Goal: Task Accomplishment & Management: Manage account settings

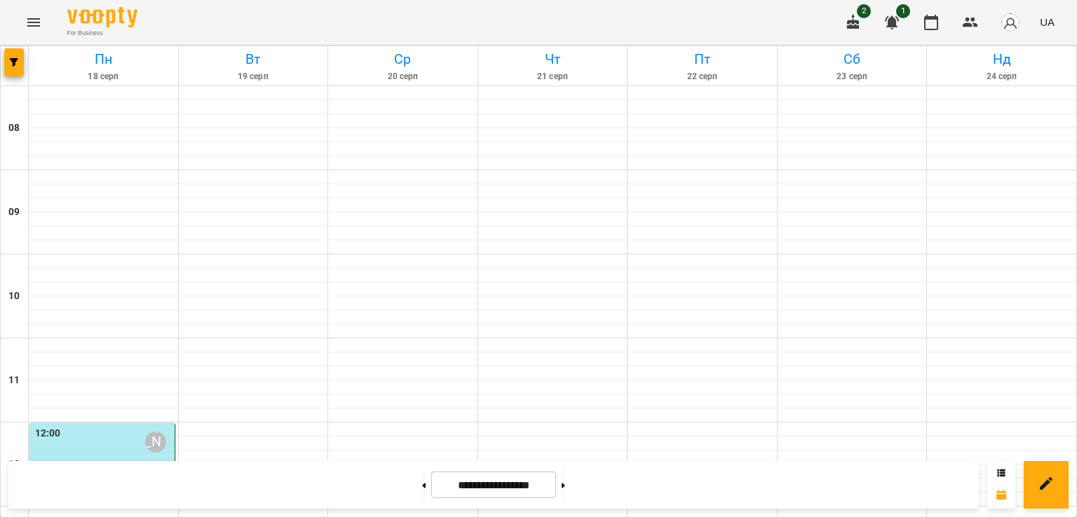
scroll to position [676, 0]
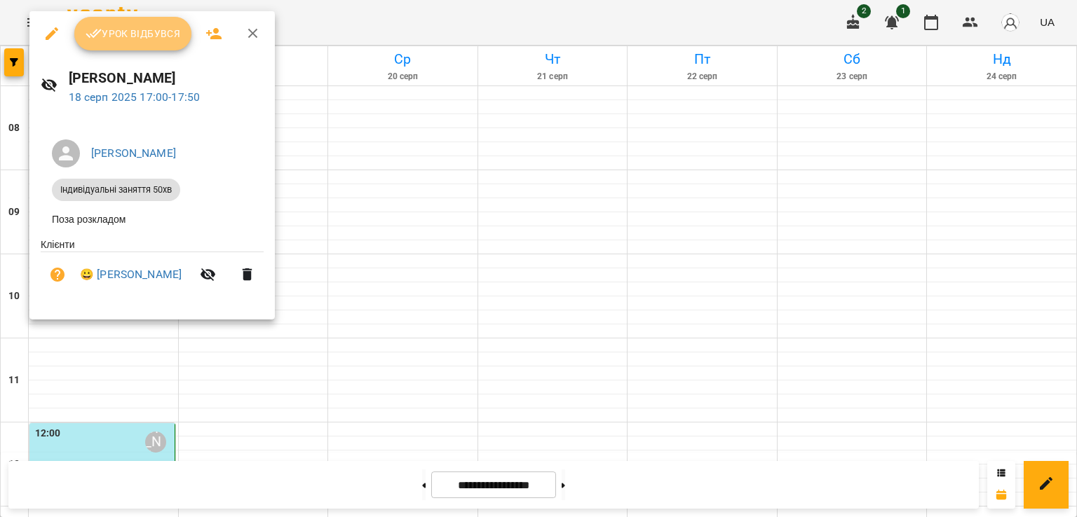
click at [158, 34] on span "Урок відбувся" at bounding box center [133, 33] width 95 height 17
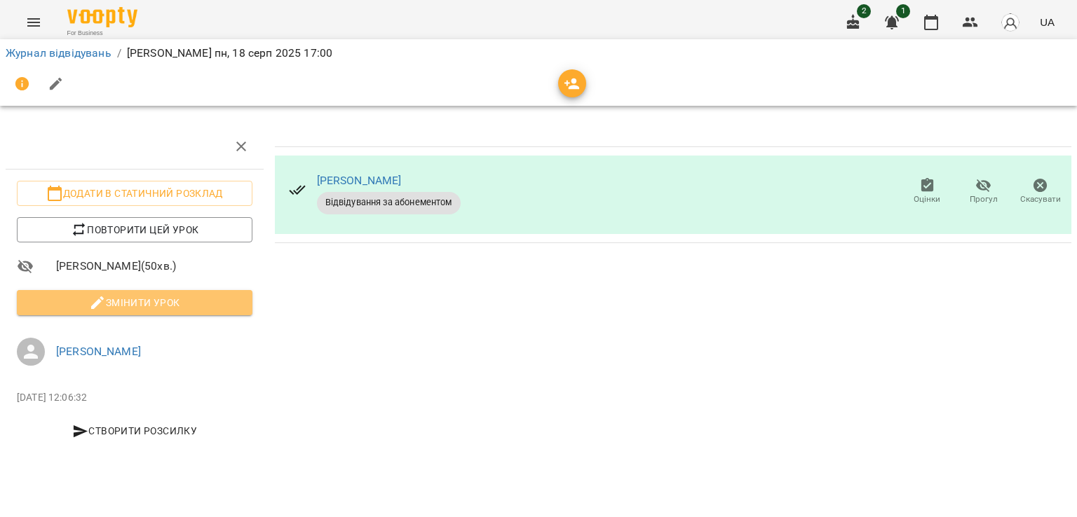
click at [202, 301] on span "Змінити урок" at bounding box center [134, 302] width 213 height 17
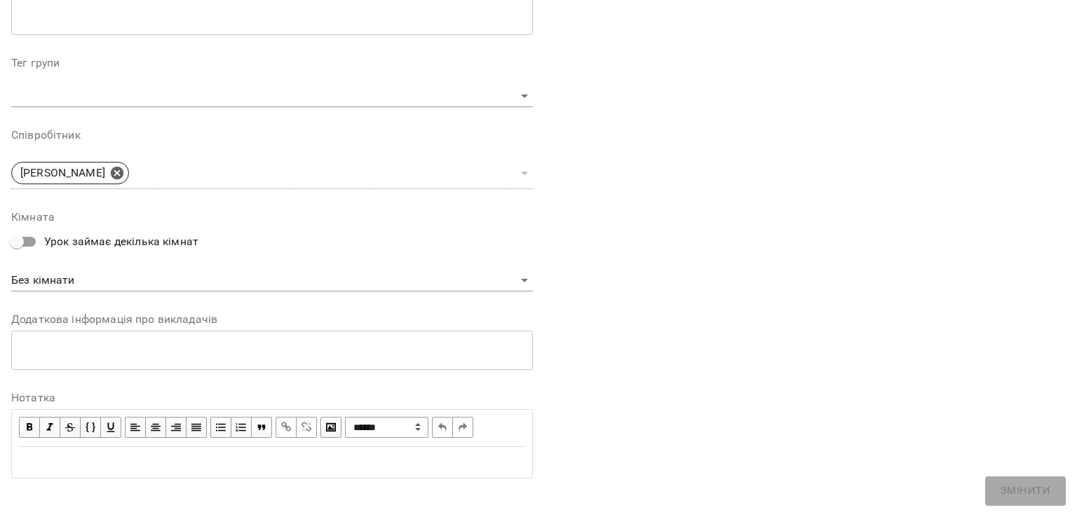
scroll to position [415, 0]
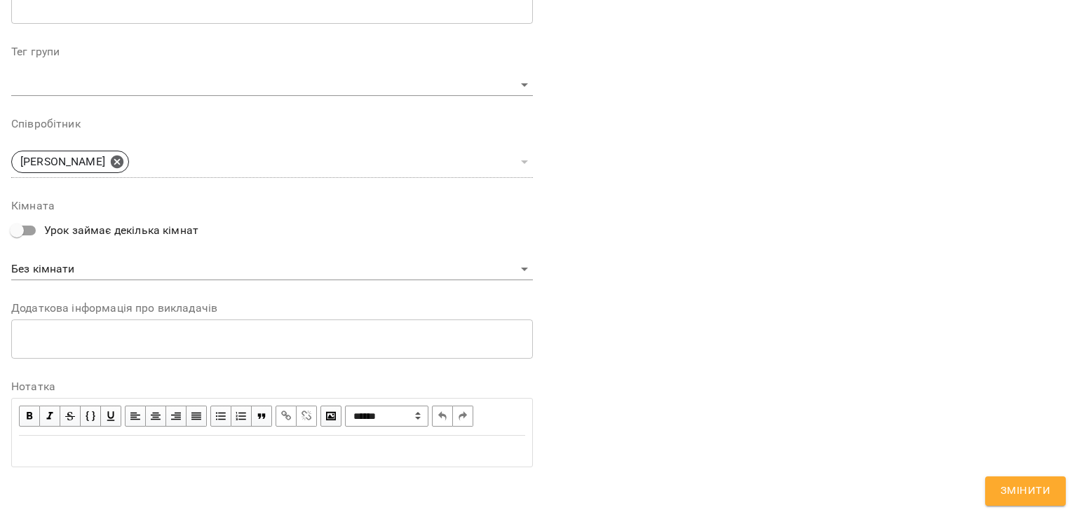
click at [95, 449] on div "Edit text" at bounding box center [272, 451] width 506 height 17
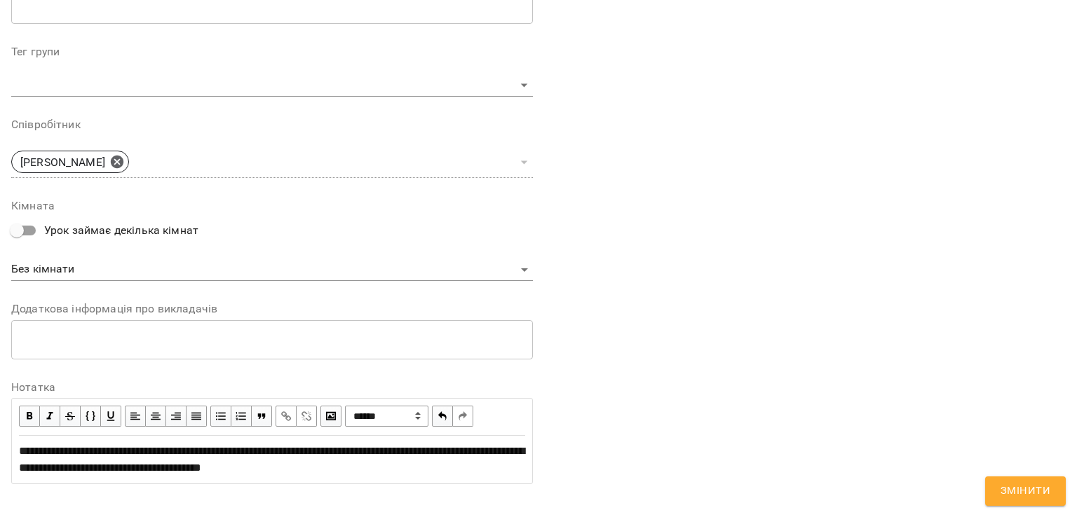
click at [17, 444] on div "**********" at bounding box center [272, 460] width 519 height 46
click at [247, 455] on span "**********" at bounding box center [272, 459] width 506 height 27
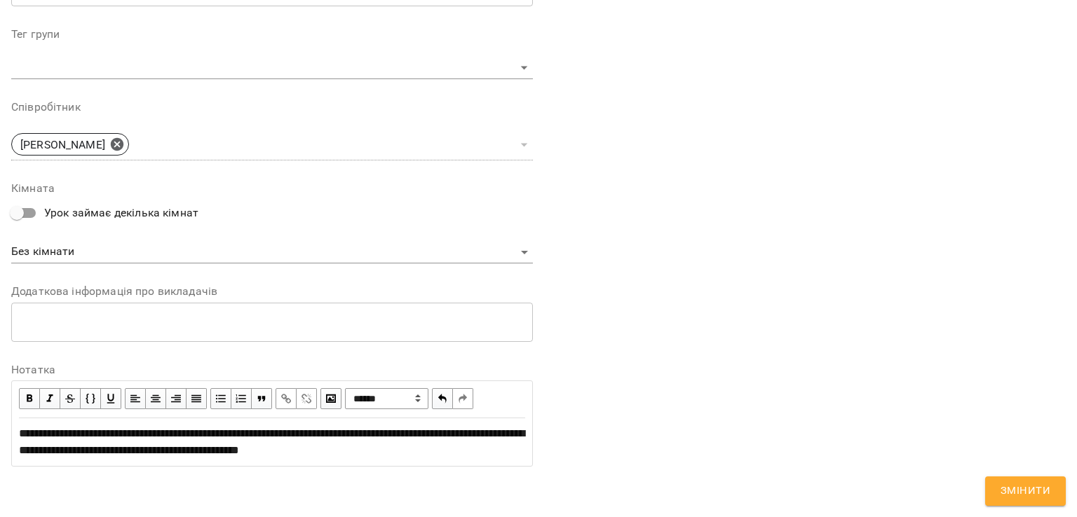
click at [137, 444] on div "**********" at bounding box center [272, 443] width 506 height 34
click at [1024, 487] on span "Змінити" at bounding box center [1026, 491] width 50 height 18
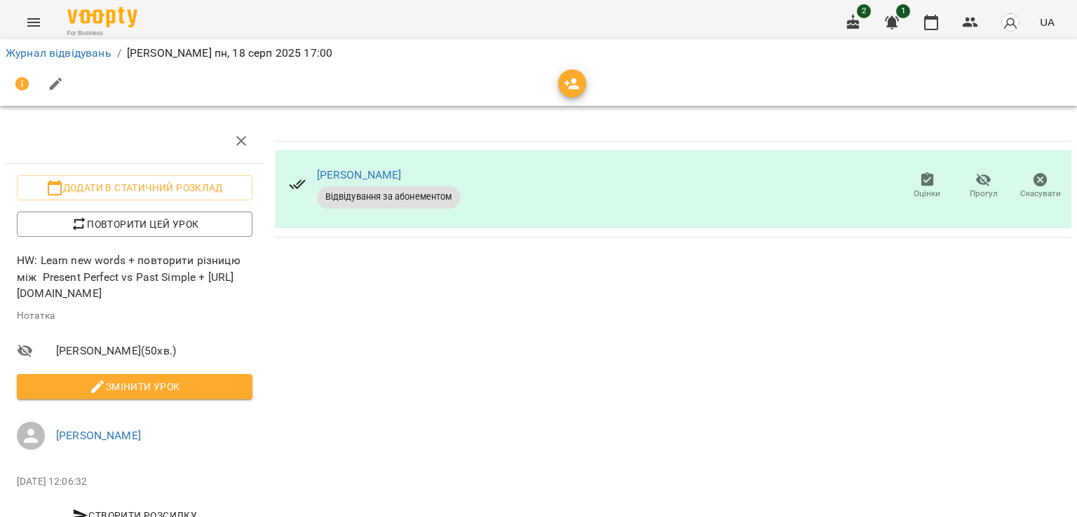
scroll to position [0, 0]
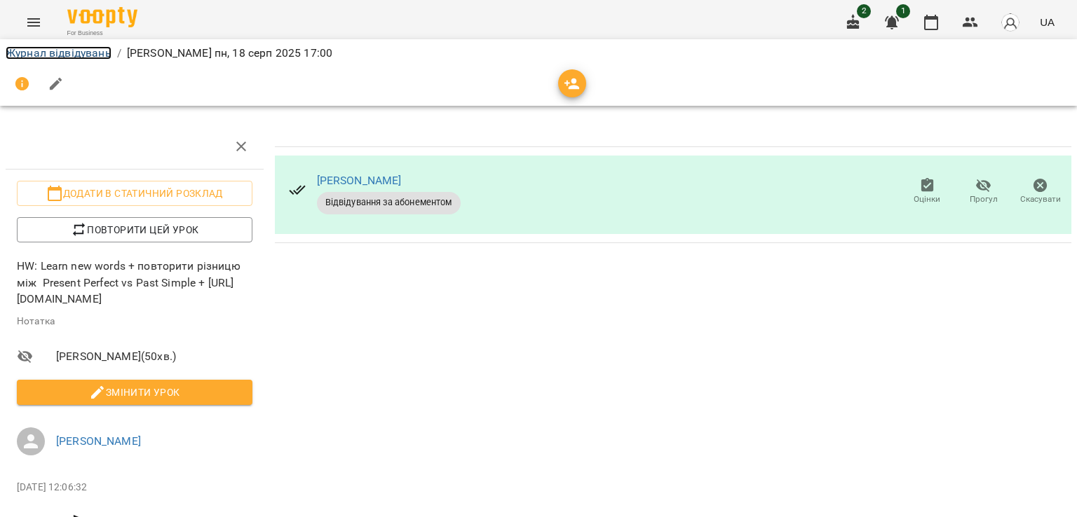
click at [91, 55] on link "Журнал відвідувань" at bounding box center [59, 52] width 106 height 13
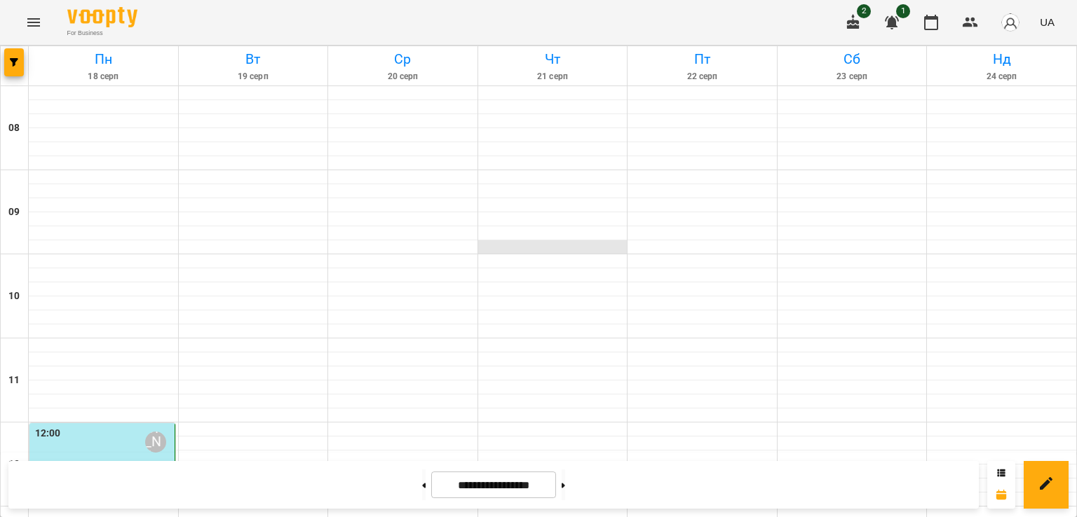
scroll to position [724, 0]
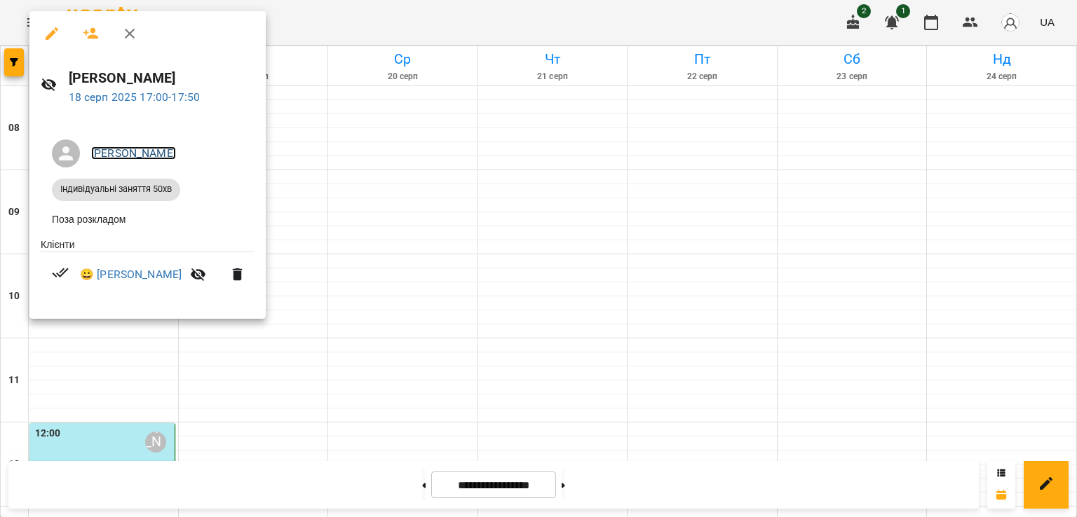
click at [116, 151] on link "[PERSON_NAME]" at bounding box center [133, 153] width 85 height 13
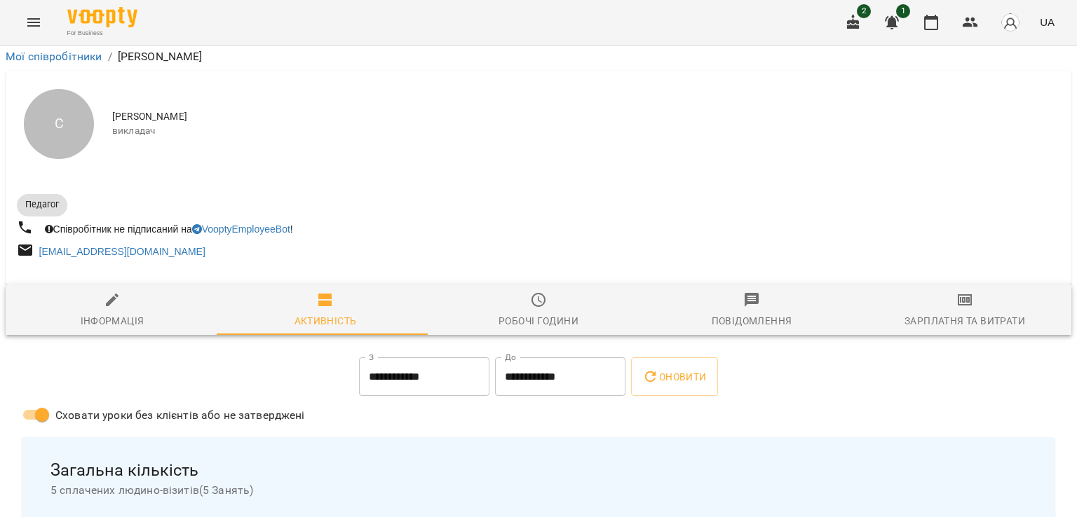
scroll to position [780, 0]
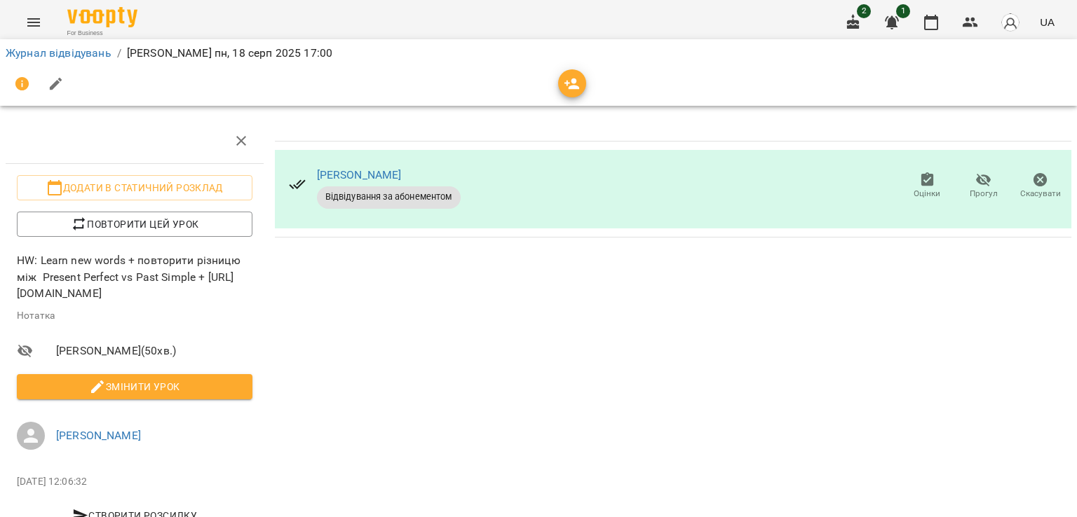
scroll to position [32, 0]
click at [168, 379] on span "Змінити урок" at bounding box center [134, 387] width 213 height 17
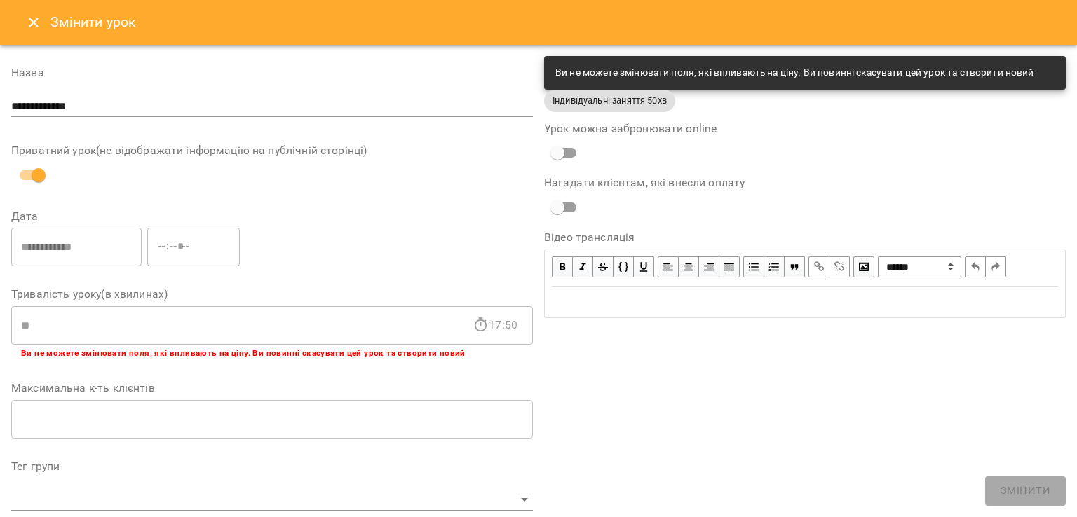
scroll to position [449, 0]
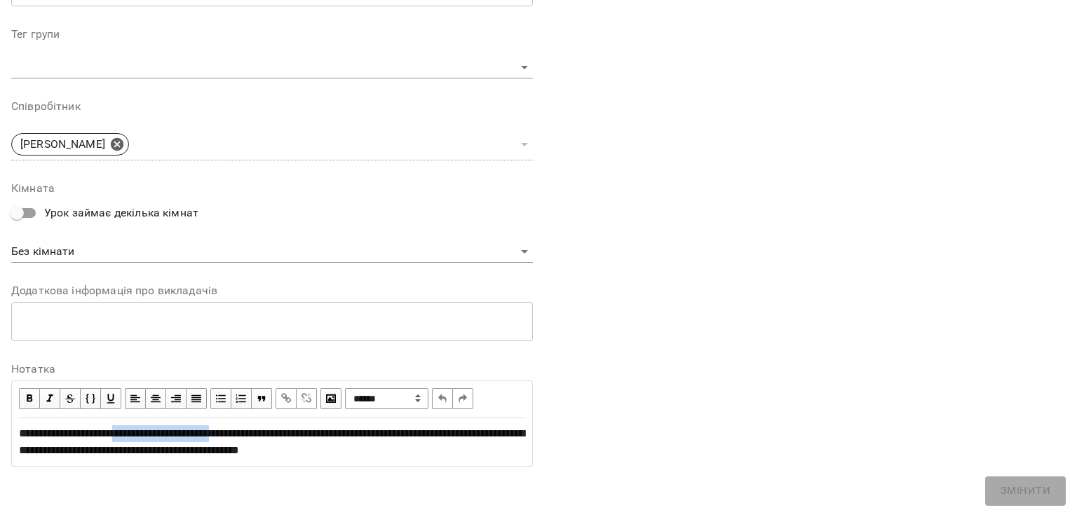
drag, startPoint x: 145, startPoint y: 419, endPoint x: 277, endPoint y: 417, distance: 131.8
click at [277, 428] on span "**********" at bounding box center [272, 441] width 506 height 27
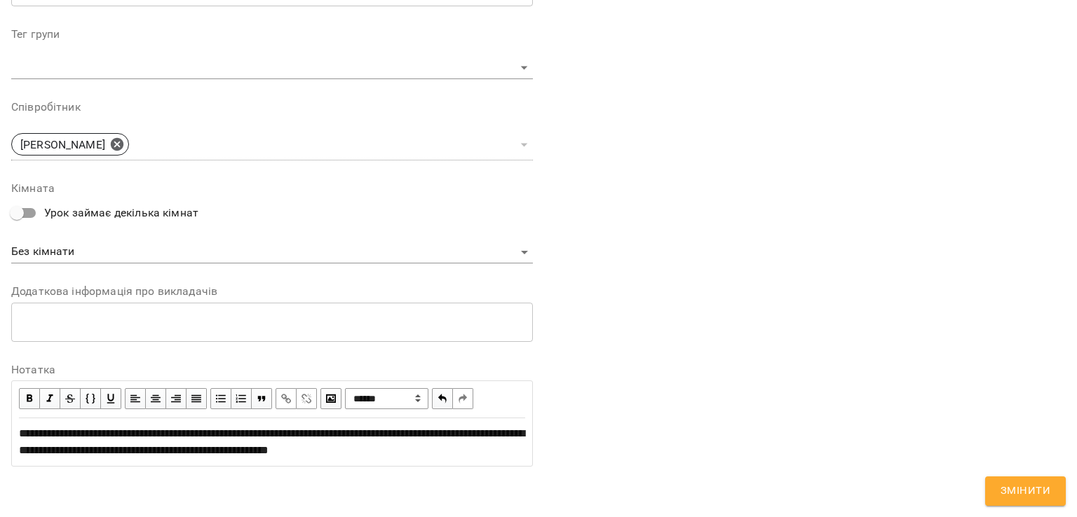
click at [215, 428] on span "**********" at bounding box center [272, 441] width 506 height 27
copy span "**********"
click at [581, 373] on div "**********" at bounding box center [805, 52] width 533 height 866
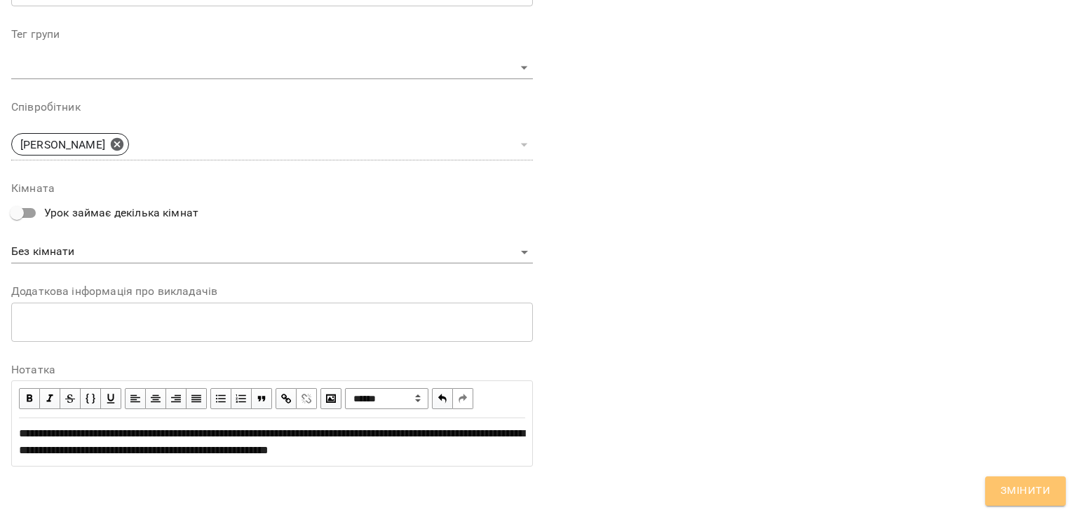
click at [1022, 503] on button "Змінити" at bounding box center [1025, 491] width 81 height 29
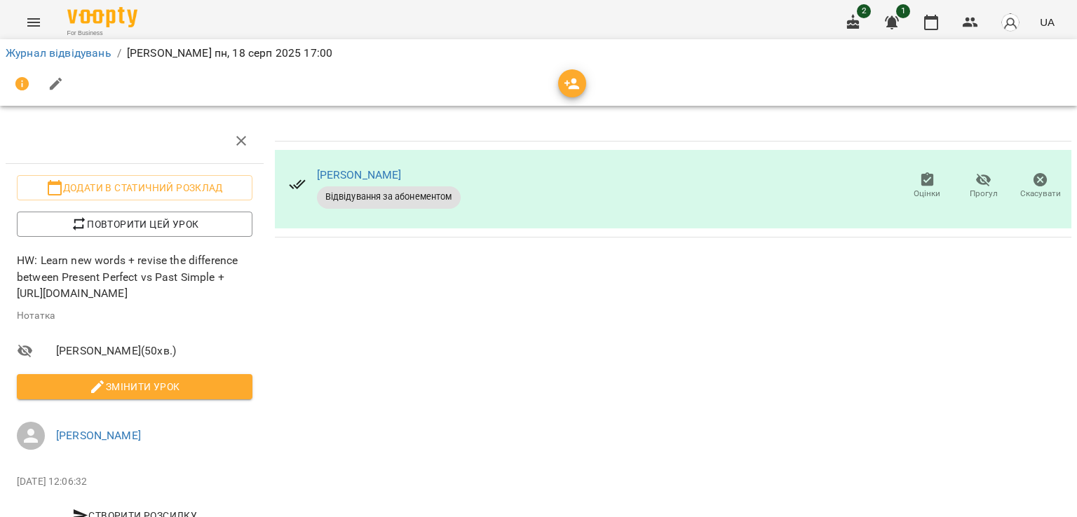
scroll to position [0, 0]
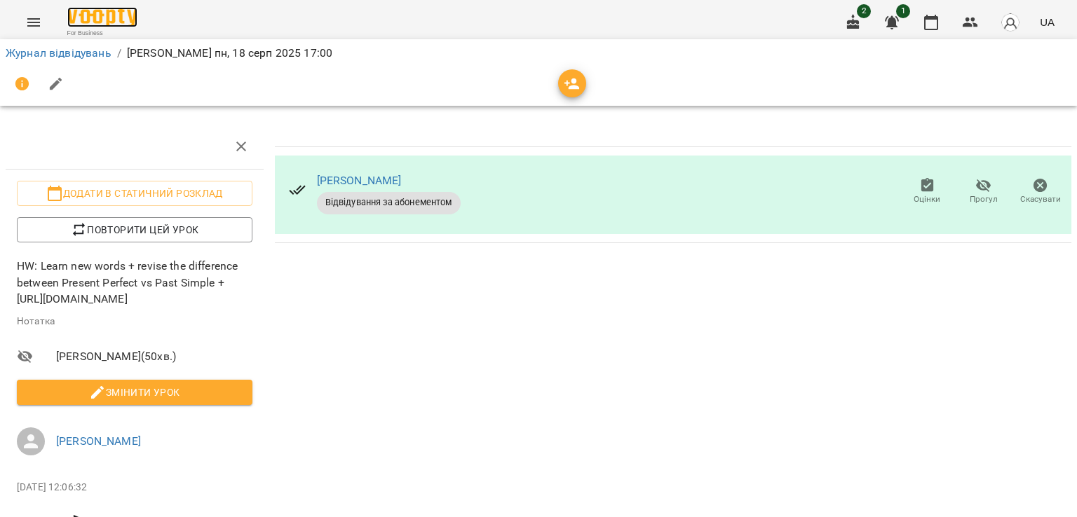
click at [89, 16] on img at bounding box center [102, 17] width 70 height 20
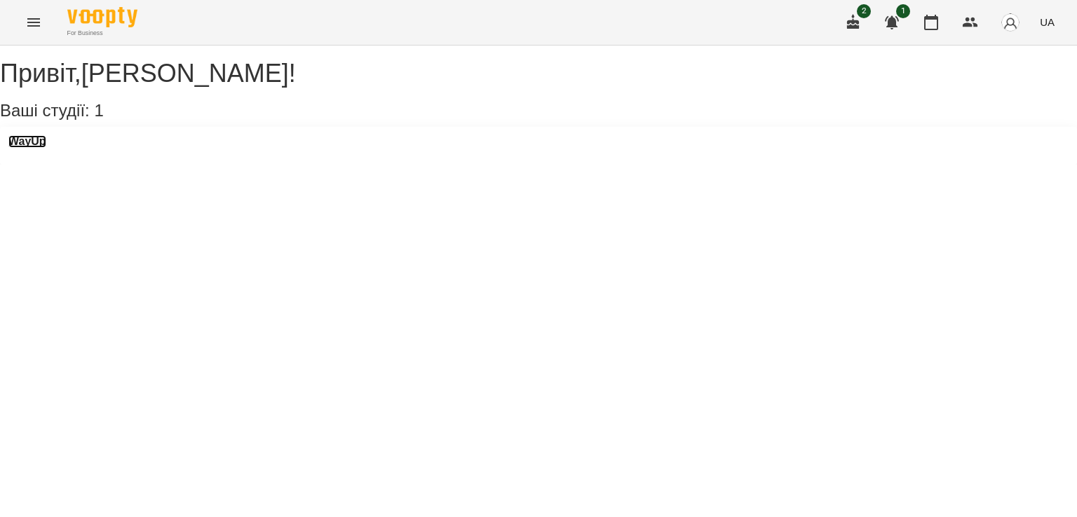
click at [46, 148] on h3 "WayUp" at bounding box center [27, 141] width 38 height 13
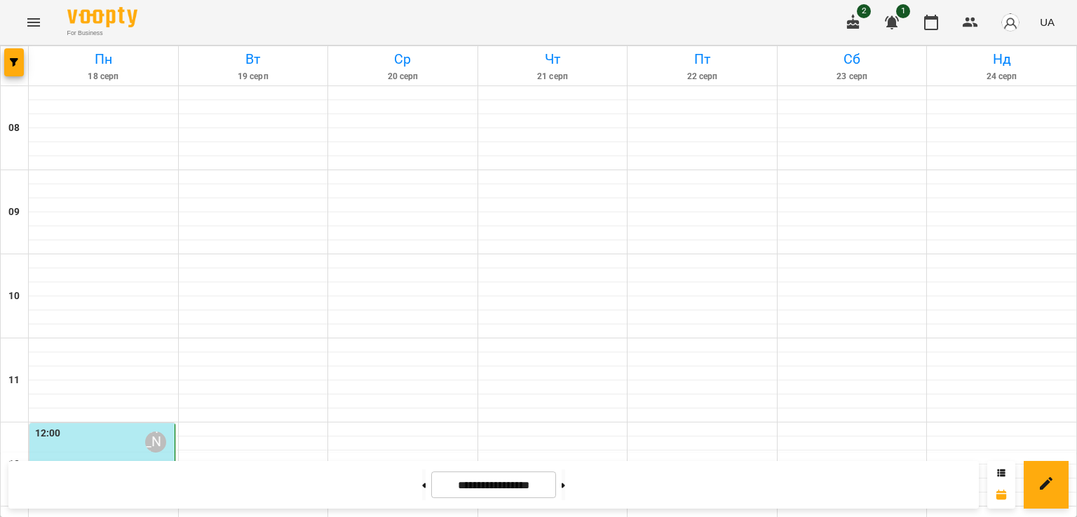
scroll to position [216, 0]
click at [151, 432] on div "[PERSON_NAME]" at bounding box center [155, 442] width 21 height 21
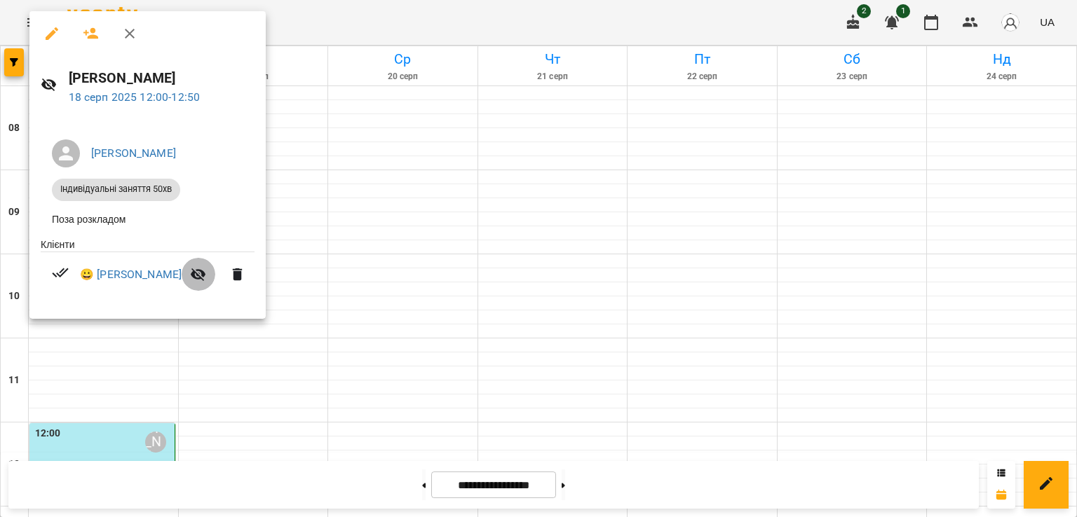
click at [197, 278] on icon "button" at bounding box center [198, 275] width 15 height 13
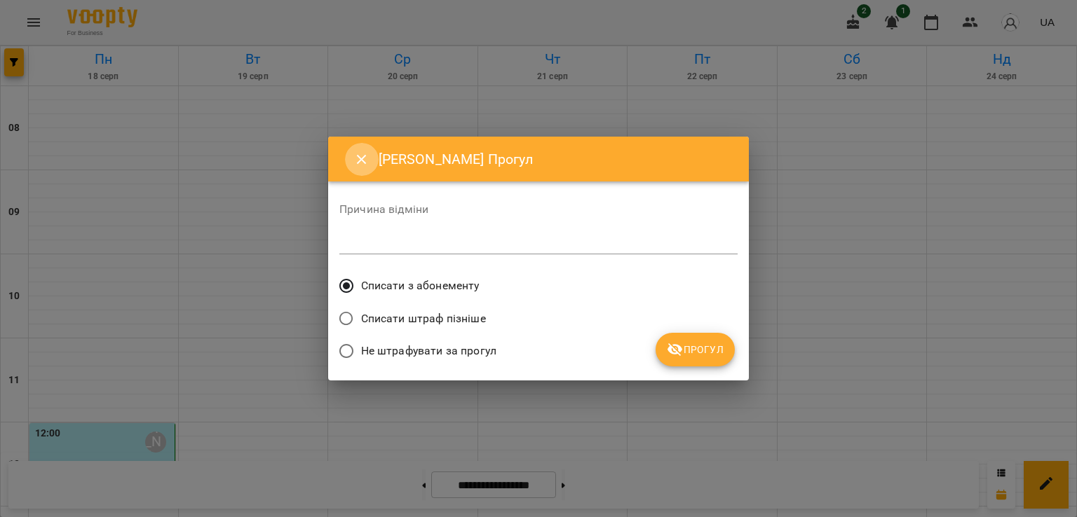
click at [358, 147] on button "Close" at bounding box center [362, 160] width 34 height 34
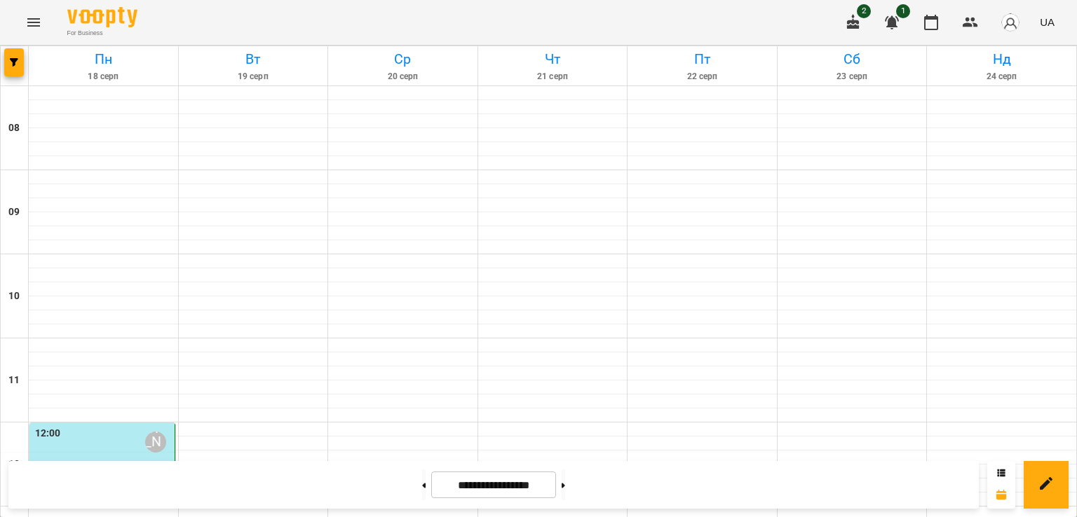
click at [130, 426] on div "12:00 [PERSON_NAME]" at bounding box center [103, 442] width 137 height 32
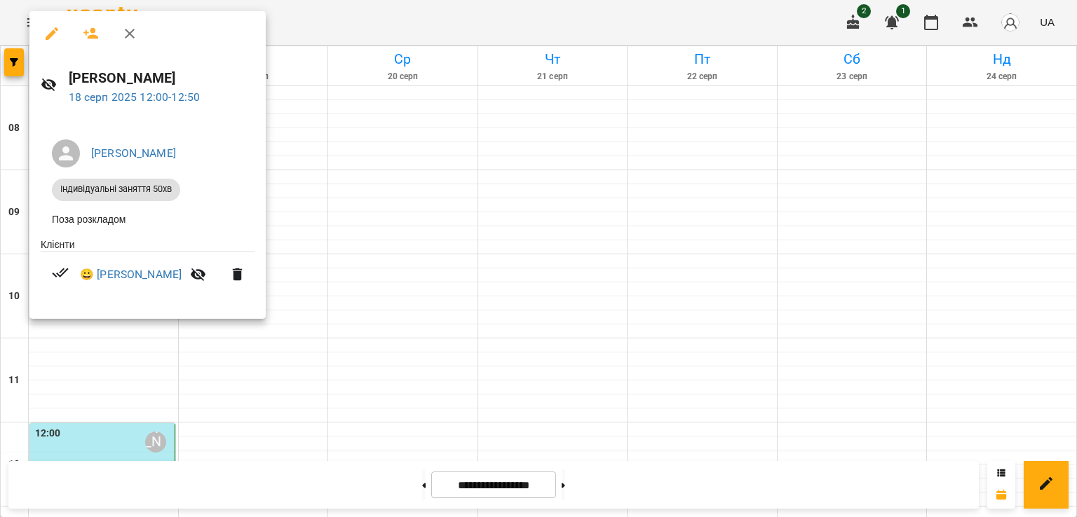
click at [290, 219] on div at bounding box center [538, 258] width 1077 height 517
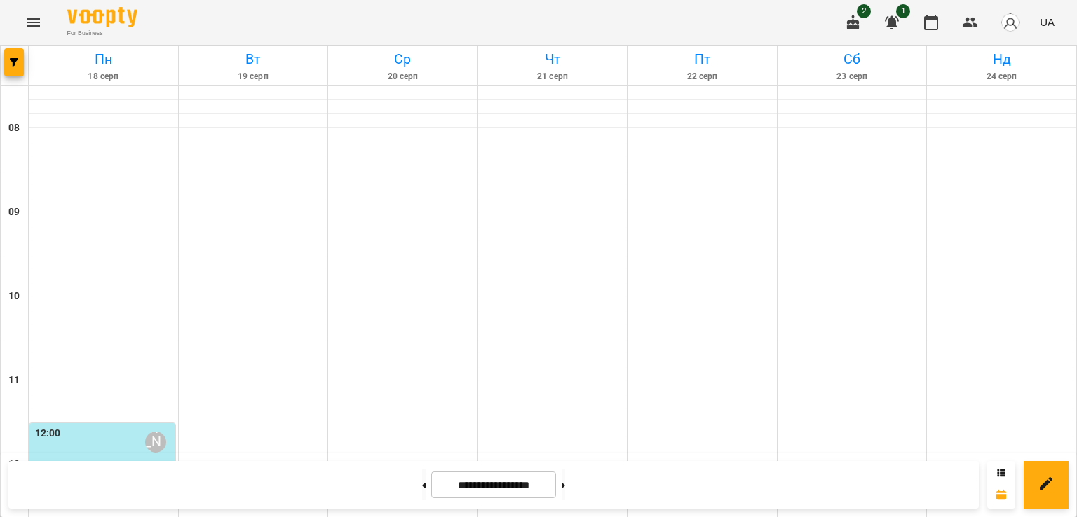
scroll to position [810, 0]
click at [565, 493] on button at bounding box center [564, 485] width 4 height 31
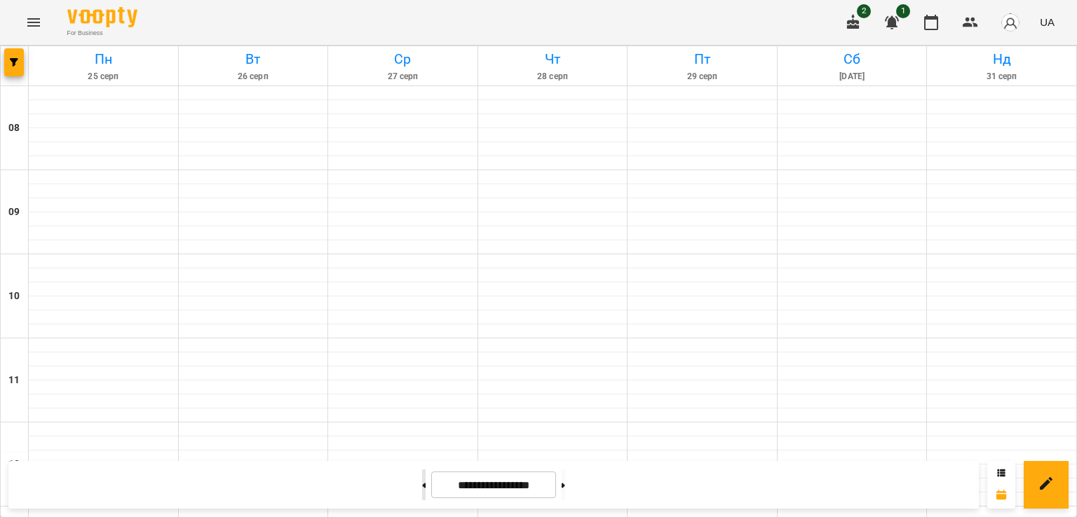
click at [422, 480] on button at bounding box center [424, 485] width 4 height 31
type input "**********"
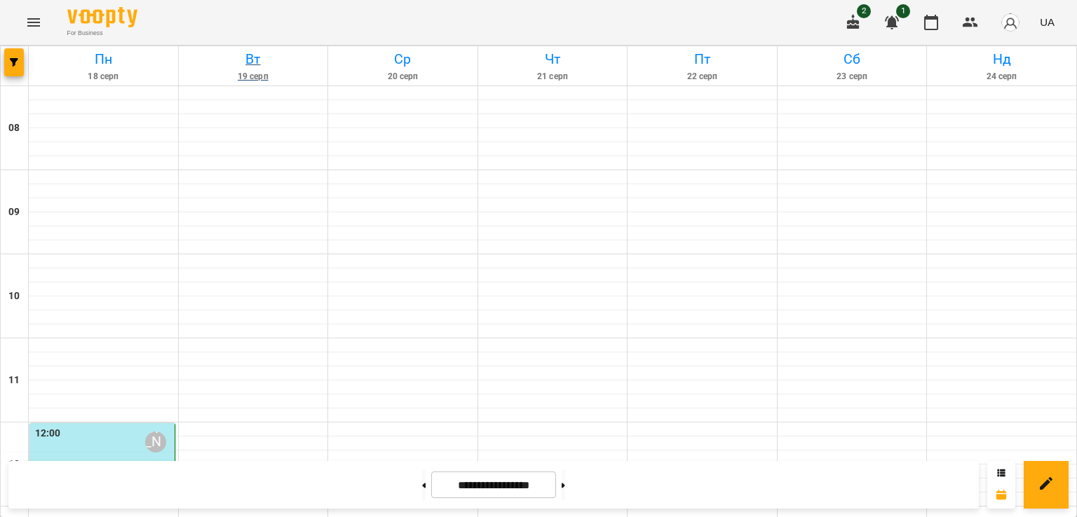
click at [245, 62] on h6 "Вт" at bounding box center [253, 59] width 145 height 22
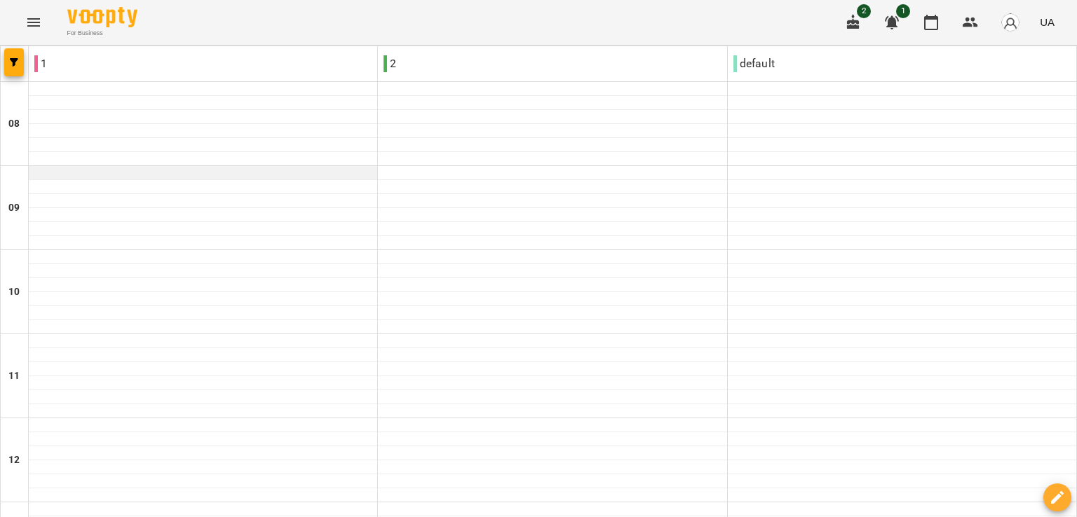
scroll to position [836, 0]
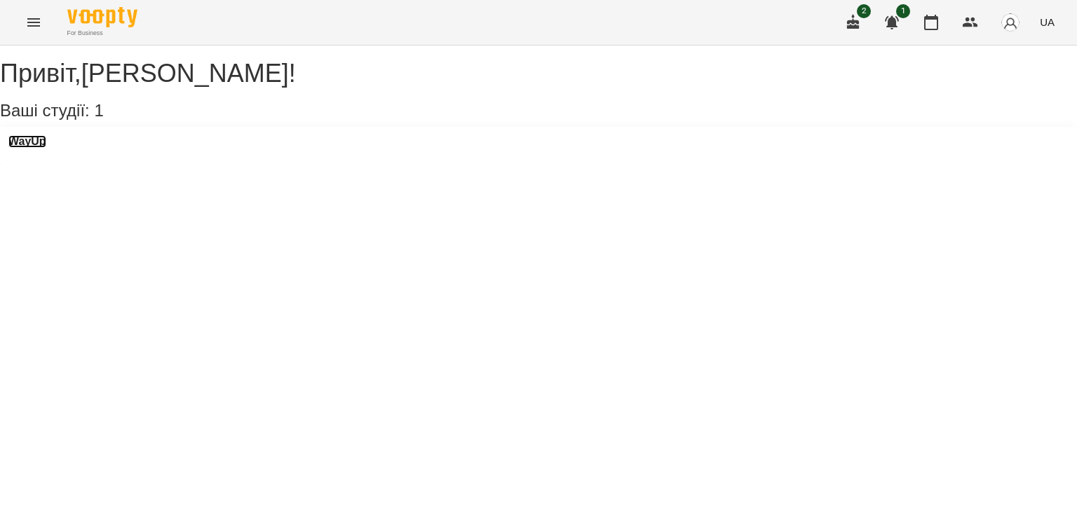
click at [39, 148] on h3 "WayUp" at bounding box center [27, 141] width 38 height 13
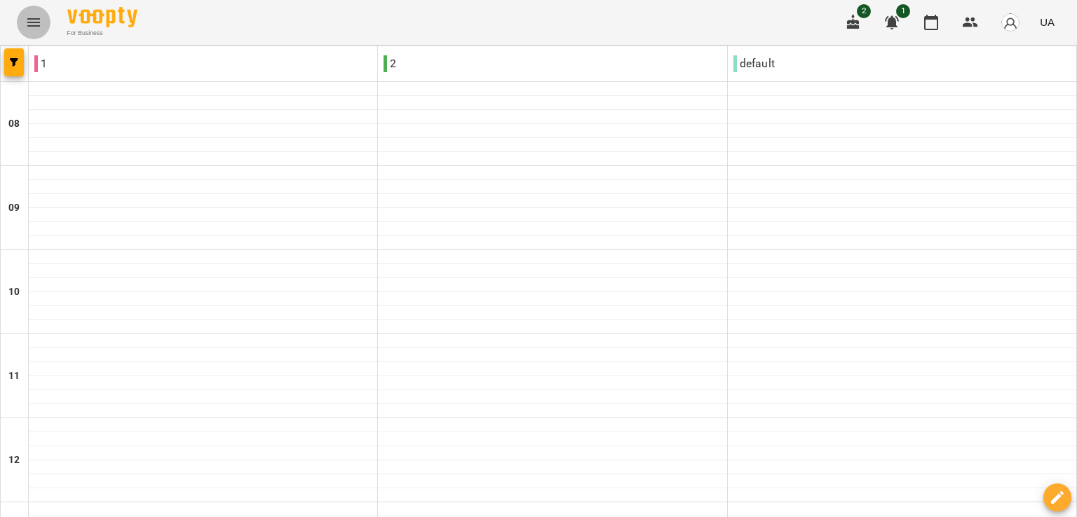
click at [39, 22] on icon "Menu" at bounding box center [33, 22] width 13 height 8
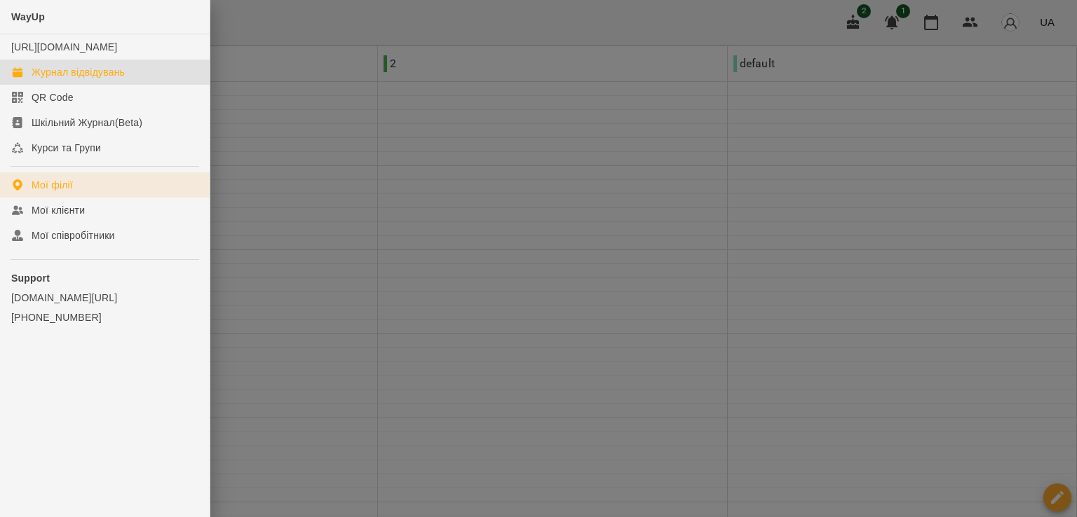
click at [67, 192] on div "Мої філії" at bounding box center [52, 185] width 41 height 14
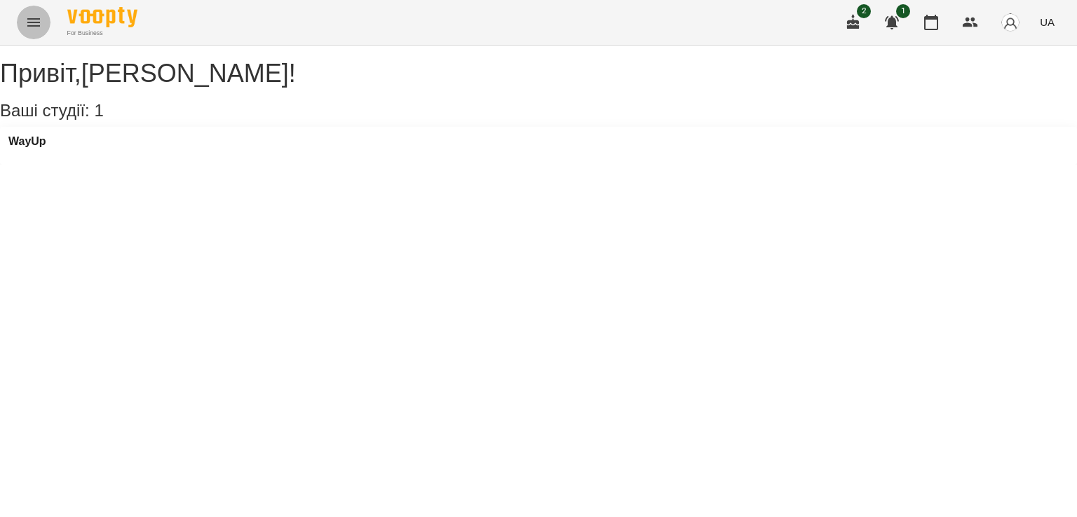
click at [25, 23] on icon "Menu" at bounding box center [33, 22] width 17 height 17
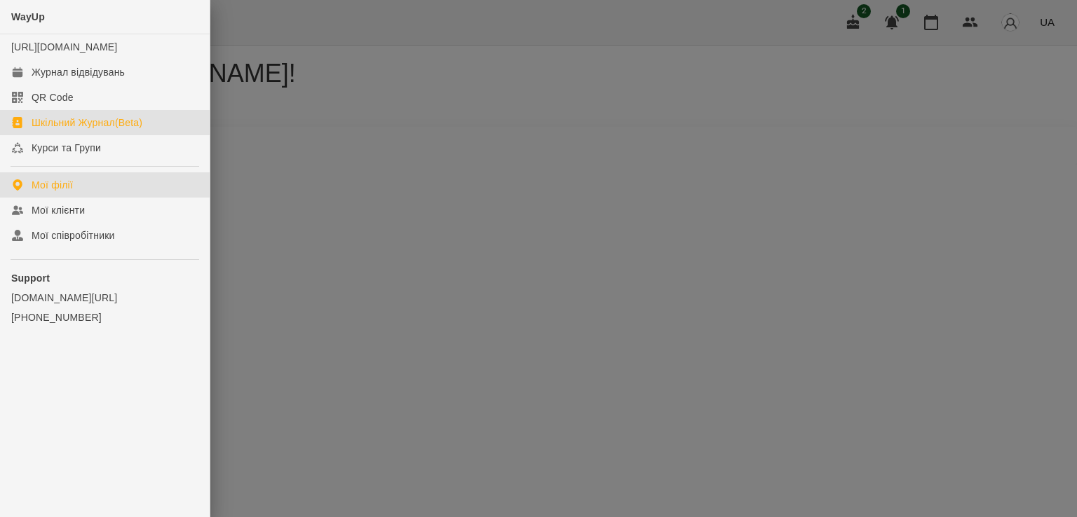
click at [69, 130] on div "Шкільний Журнал(Beta)" at bounding box center [87, 123] width 111 height 14
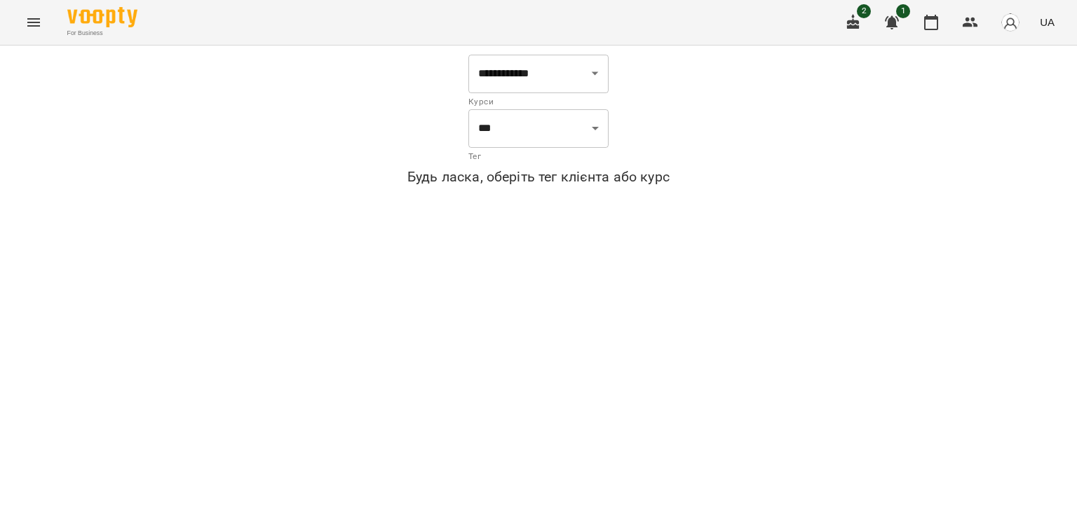
click at [31, 29] on icon "Menu" at bounding box center [33, 22] width 17 height 17
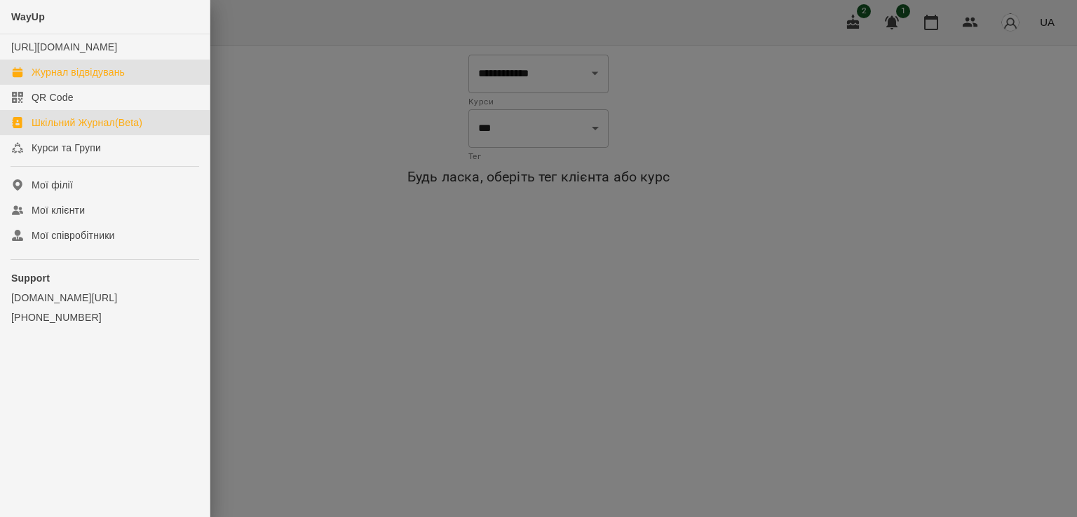
click at [83, 76] on link "Журнал відвідувань" at bounding box center [105, 72] width 210 height 25
